Goal: Go to known website: Access a specific website the user already knows

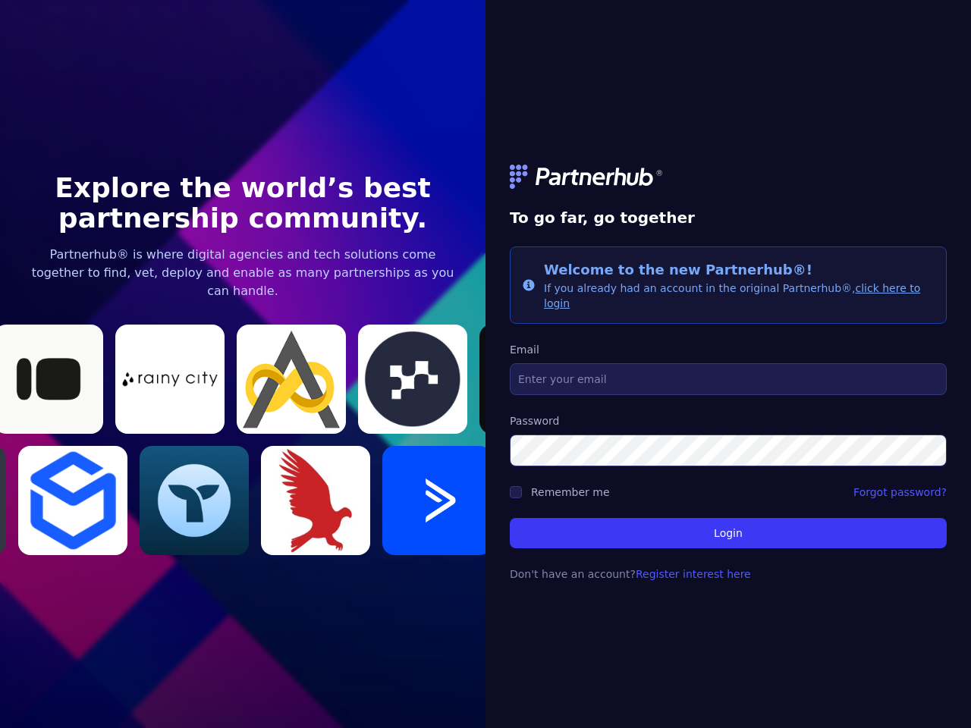
click at [728, 184] on link at bounding box center [728, 177] width 437 height 24
